Goal: Information Seeking & Learning: Learn about a topic

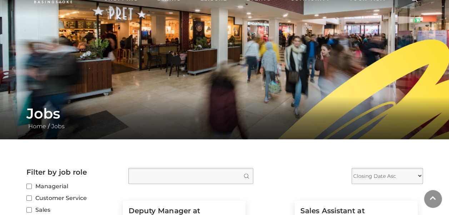
scroll to position [107, 0]
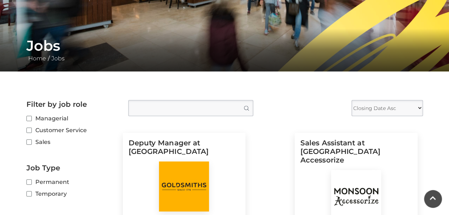
click at [200, 105] on input "Type job position" at bounding box center [190, 108] width 125 height 16
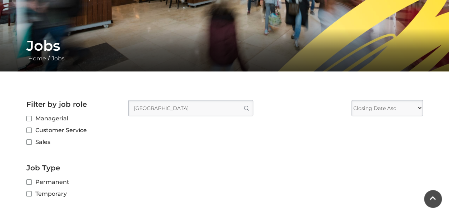
type input "[GEOGRAPHIC_DATA]"
click at [239, 100] on button "Search" at bounding box center [246, 107] width 14 height 15
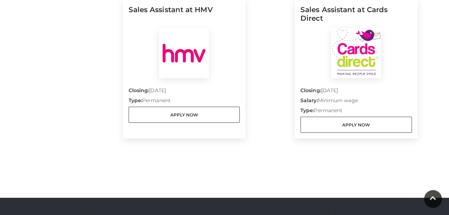
scroll to position [786, 0]
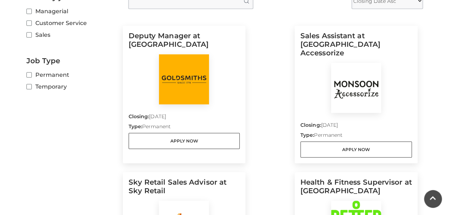
scroll to position [143, 0]
